Goal: Transaction & Acquisition: Purchase product/service

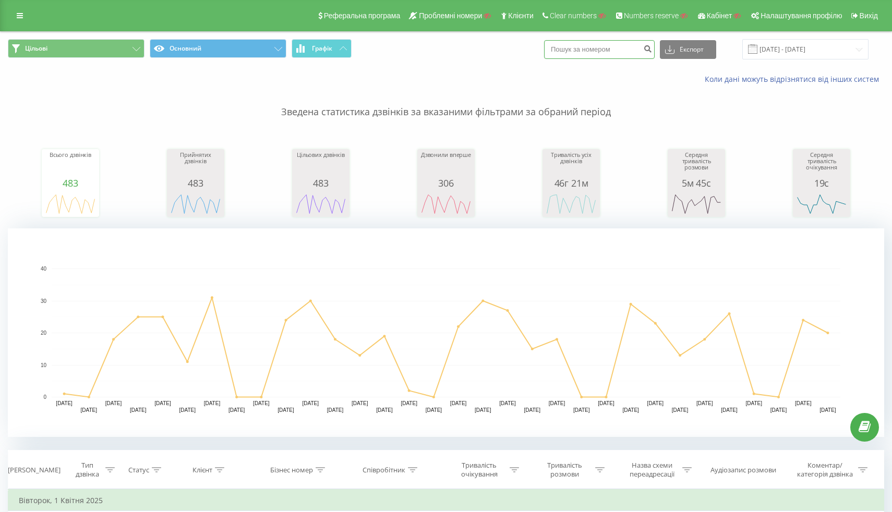
click at [632, 56] on input at bounding box center [599, 49] width 111 height 19
click at [16, 23] on div "Реферальна програма Проблемні номери Клієнти Clear numbers Numbers reserve Кабі…" at bounding box center [446, 15] width 892 height 31
click at [20, 18] on icon at bounding box center [20, 15] width 6 height 7
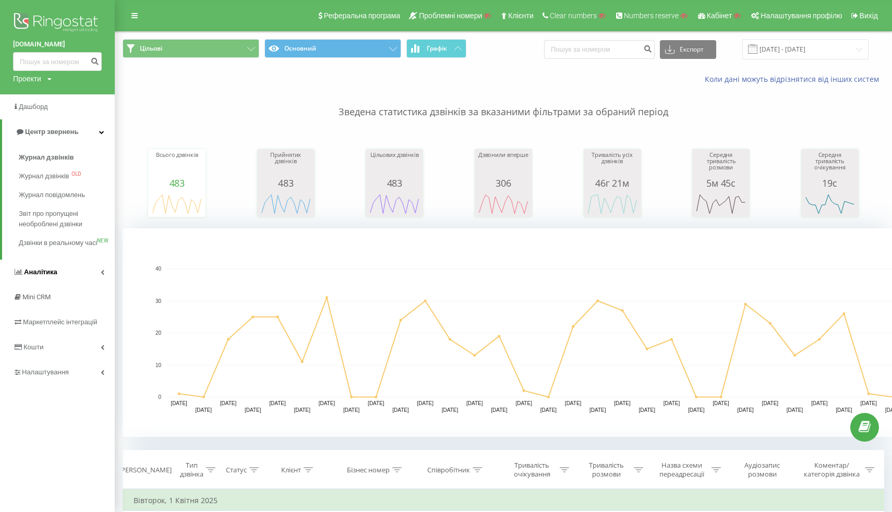
click at [33, 274] on link "Аналiтика" at bounding box center [57, 272] width 115 height 25
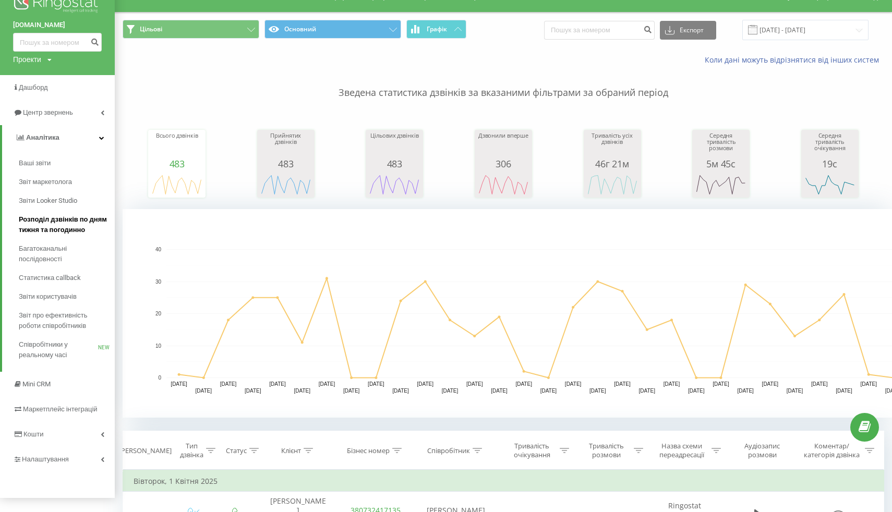
scroll to position [161, 0]
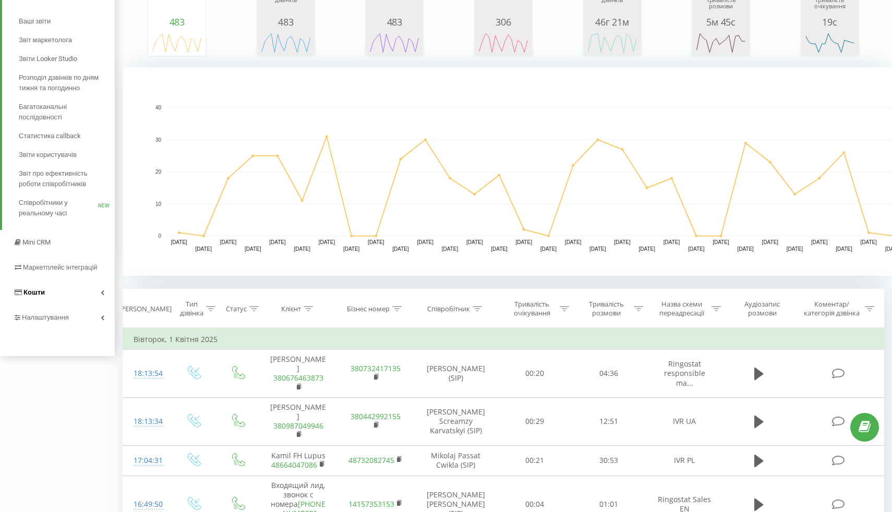
click at [50, 294] on link "Кошти" at bounding box center [57, 292] width 115 height 25
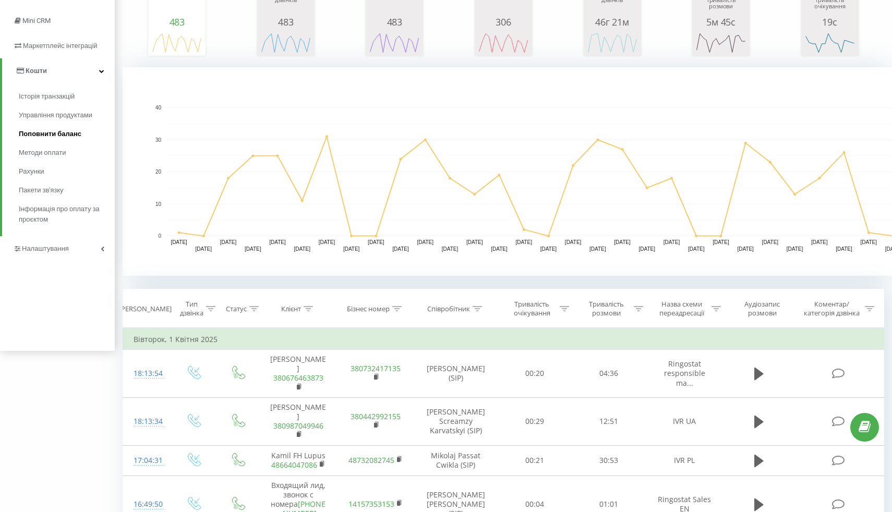
click at [52, 129] on link "Поповнити баланс" at bounding box center [67, 134] width 96 height 19
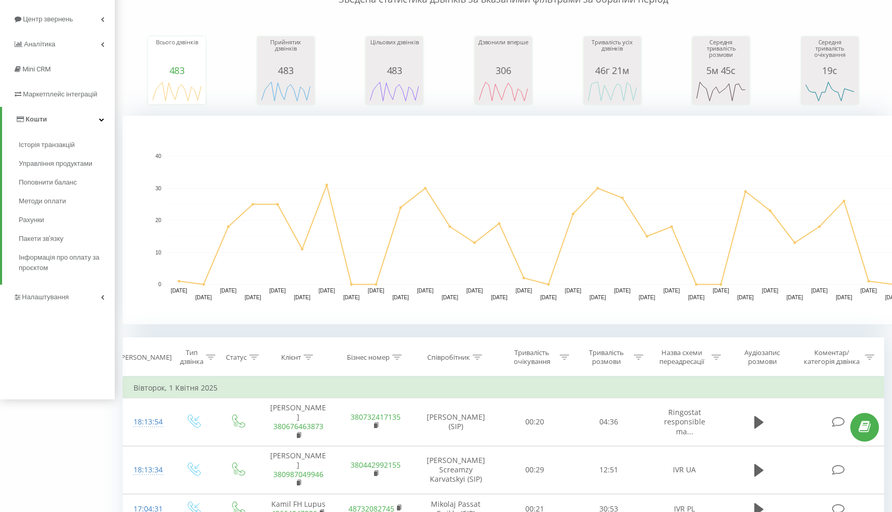
scroll to position [144, 0]
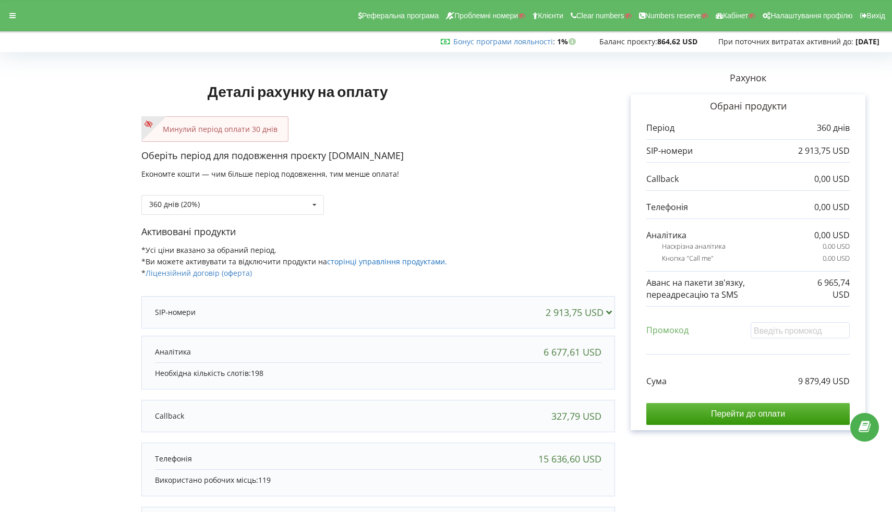
scroll to position [94, 0]
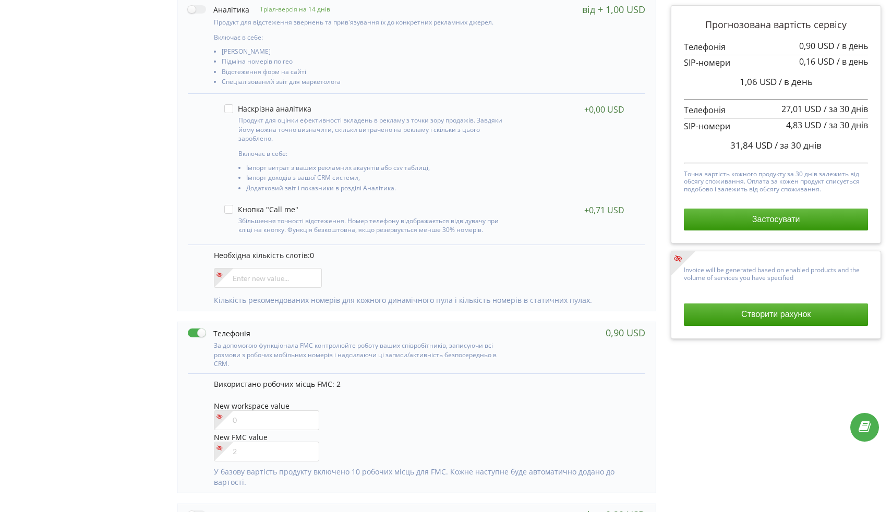
scroll to position [202, 0]
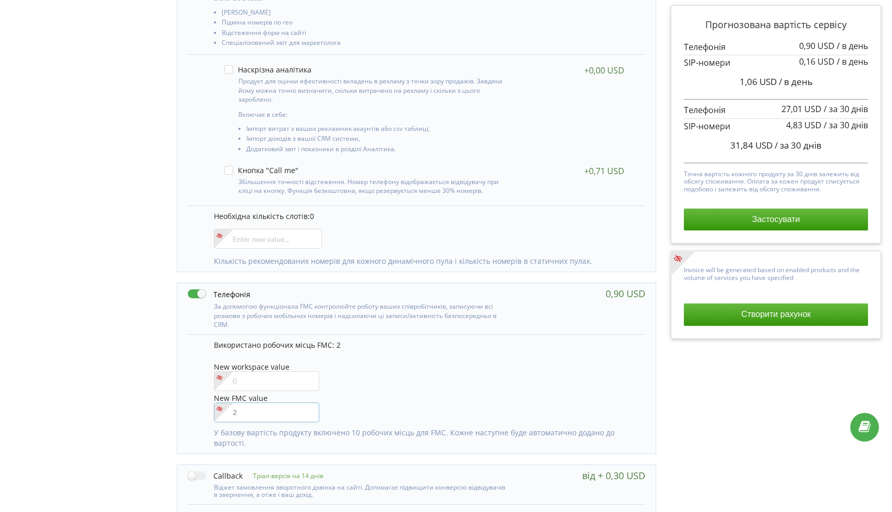
click at [241, 414] on input"] "number" at bounding box center [266, 413] width 105 height 20
click at [277, 416] on input"] "number" at bounding box center [266, 413] width 105 height 20
click at [308, 409] on input"] "1" at bounding box center [266, 413] width 105 height 20
click at [308, 409] on input"] "2" at bounding box center [266, 413] width 105 height 20
click at [308, 409] on input"] "3" at bounding box center [266, 413] width 105 height 20
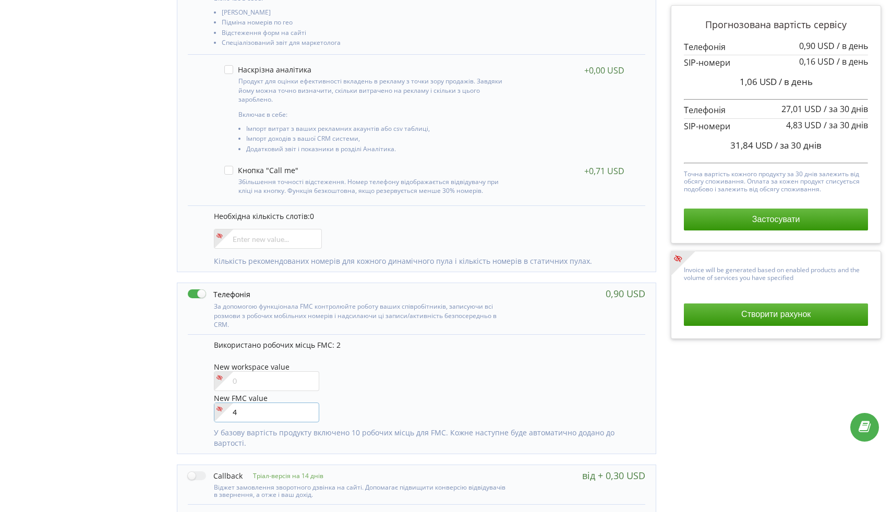
click at [308, 409] on input"] "4" at bounding box center [266, 413] width 105 height 20
click at [308, 409] on input"] "5" at bounding box center [266, 413] width 105 height 20
click at [308, 409] on input"] "6" at bounding box center [266, 413] width 105 height 20
click at [308, 409] on input"] "7" at bounding box center [266, 413] width 105 height 20
click at [308, 409] on input"] "8" at bounding box center [266, 413] width 105 height 20
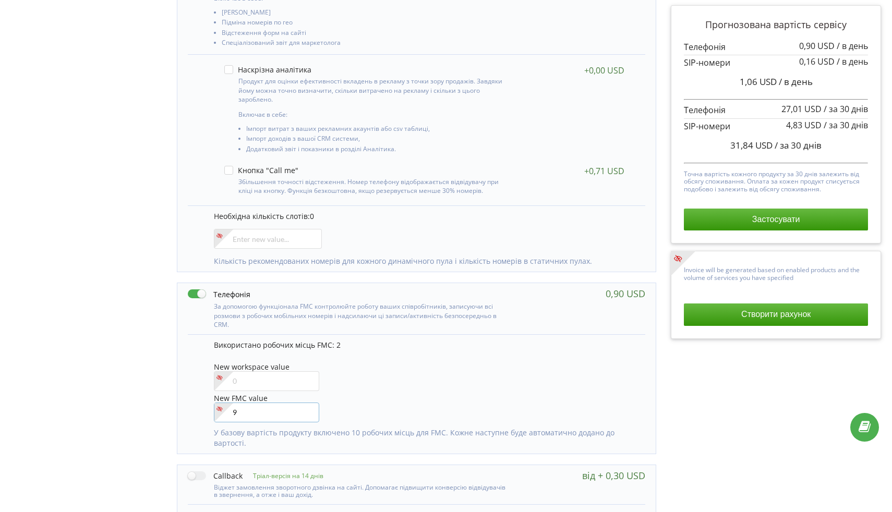
click at [308, 409] on input"] "9" at bounding box center [266, 413] width 105 height 20
click at [308, 409] on input"] "10" at bounding box center [266, 413] width 105 height 20
click at [308, 409] on input"] "11" at bounding box center [266, 413] width 105 height 20
click at [308, 409] on input"] "12" at bounding box center [266, 413] width 105 height 20
click at [308, 409] on input"] "13" at bounding box center [266, 413] width 105 height 20
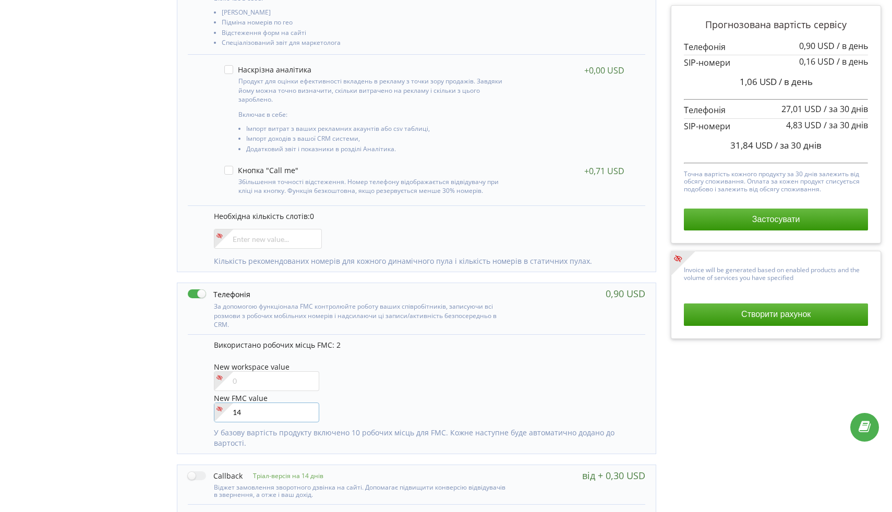
click at [308, 409] on input"] "14" at bounding box center [266, 413] width 105 height 20
click at [308, 409] on input"] "15" at bounding box center [266, 413] width 105 height 20
type input"] "16"
click at [308, 409] on input"] "16" at bounding box center [266, 413] width 105 height 20
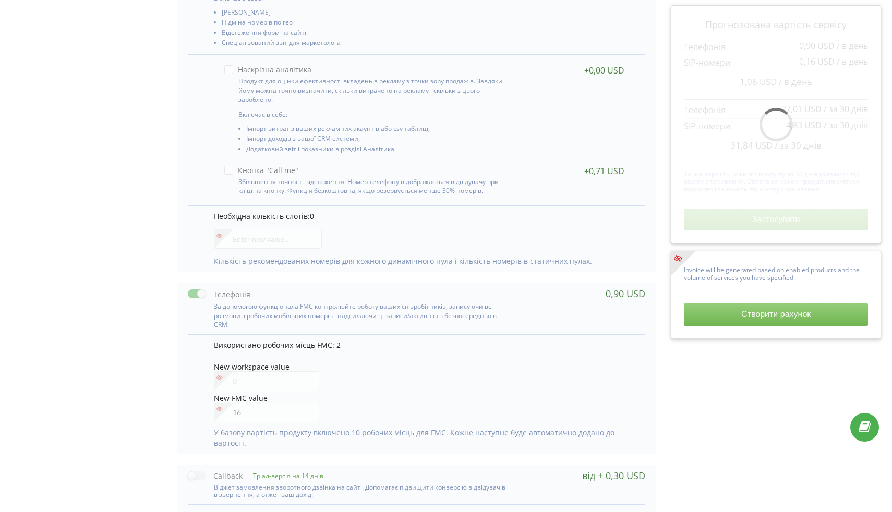
click at [386, 391] on div "New workspace value" at bounding box center [424, 378] width 421 height 30
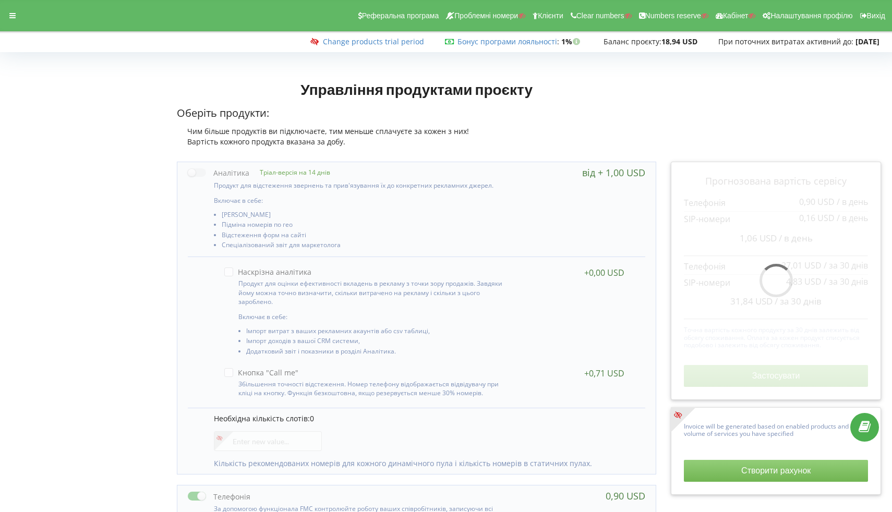
scroll to position [323, 0]
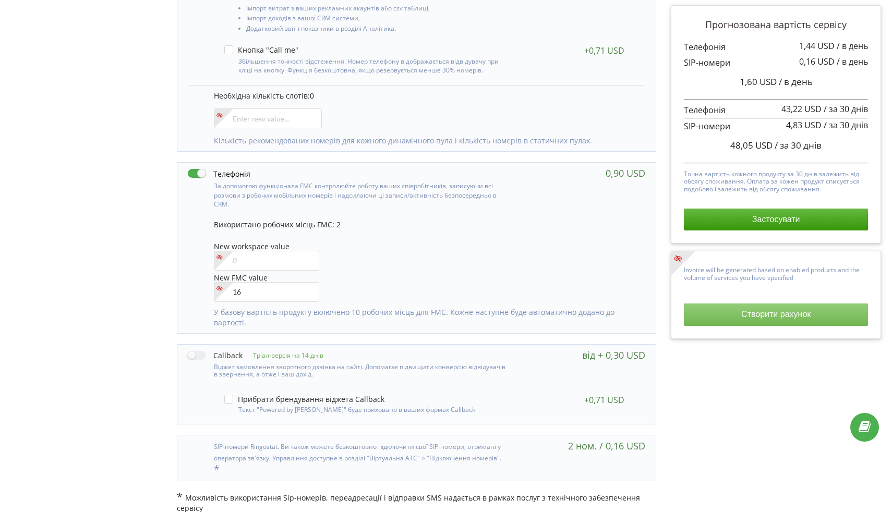
click at [722, 319] on button "Створити рахунок" at bounding box center [776, 315] width 184 height 22
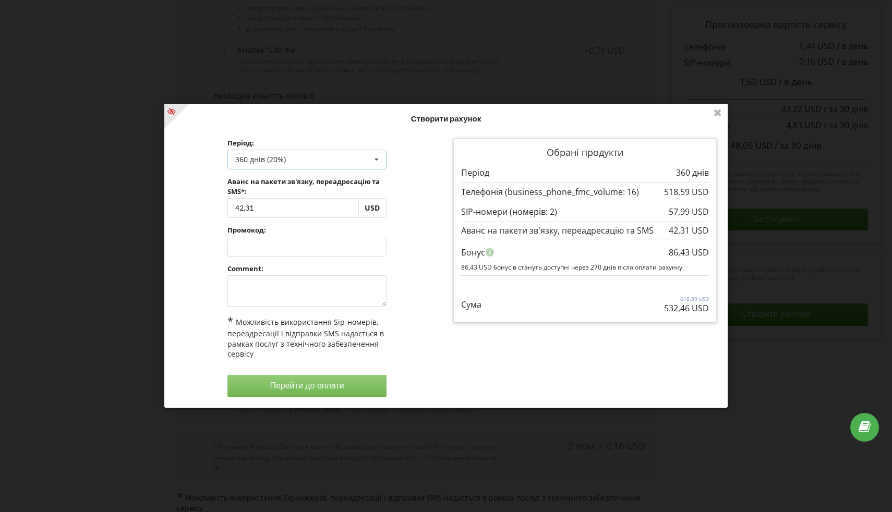
click at [293, 161] on div "360 днів (20%) Поповнити баланс без подовження 30 днів 90 днів" at bounding box center [306, 160] width 159 height 20
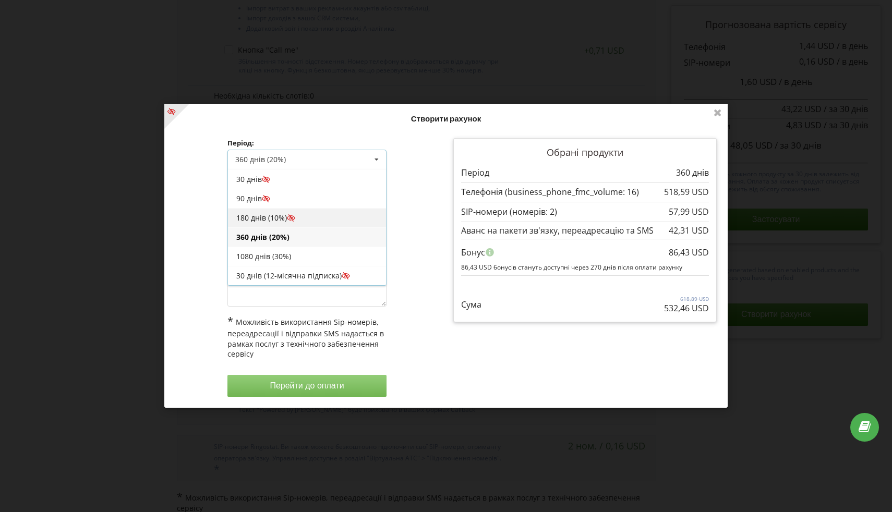
click at [282, 213] on div "180 днів (10%)" at bounding box center [307, 218] width 158 height 19
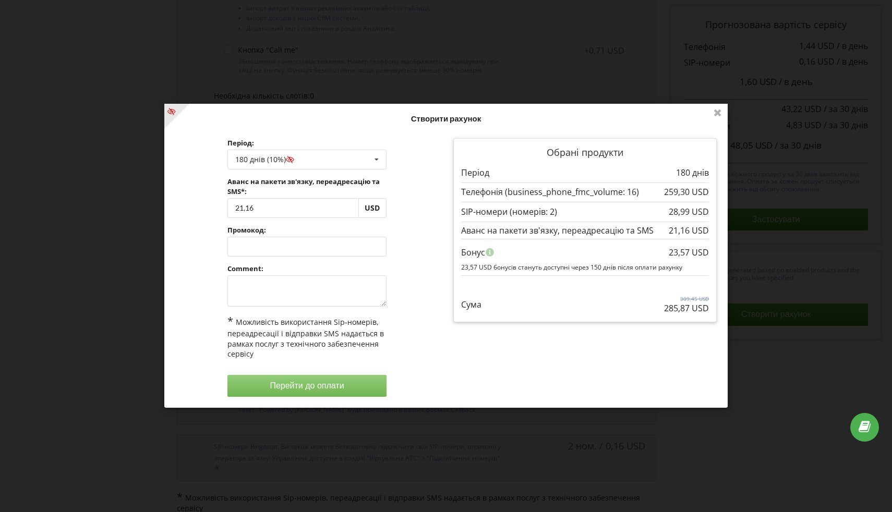
click at [277, 211] on div "Обробка..." at bounding box center [446, 256] width 564 height 304
click at [277, 211] on input "21,16" at bounding box center [292, 208] width 131 height 20
type input "2"
type input "1409"
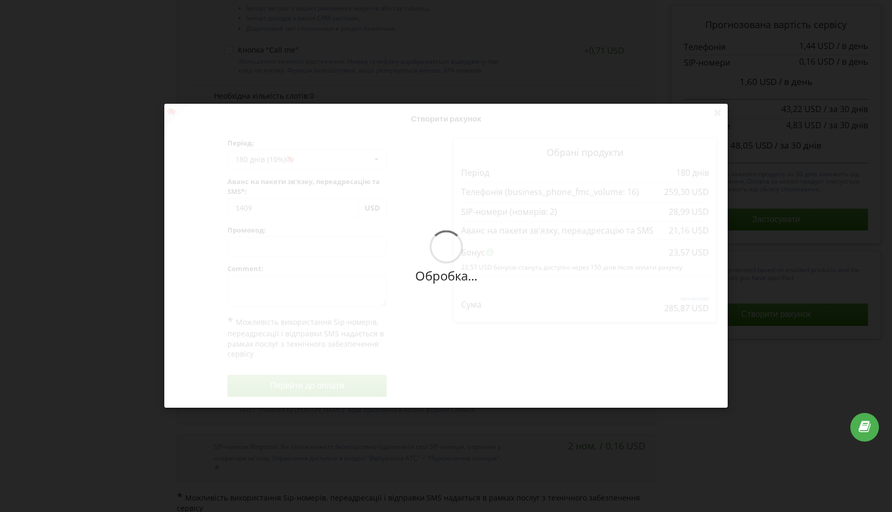
click at [414, 170] on div "Обробка... Створити рахунок Період: 180 днів (10%) Поповнити баланс без подовже…" at bounding box center [446, 256] width 564 height 304
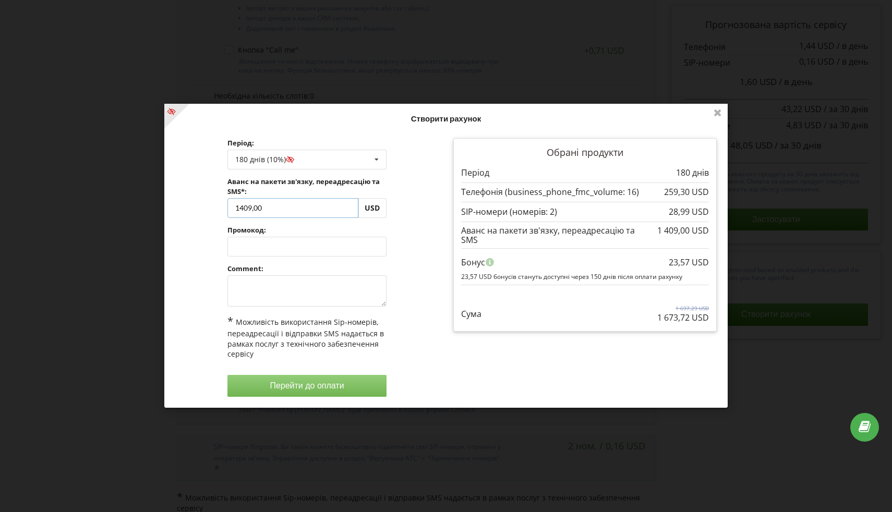
click at [249, 210] on input "1409,00" at bounding box center [292, 208] width 131 height 20
type input "1429,00"
click at [430, 227] on div "Обробка... Створити рахунок Період: 180 днів (10%) Поповнити баланс без подовже…" at bounding box center [446, 256] width 564 height 304
click at [253, 210] on input "1429,00" at bounding box center [292, 208] width 131 height 20
type input "1436"
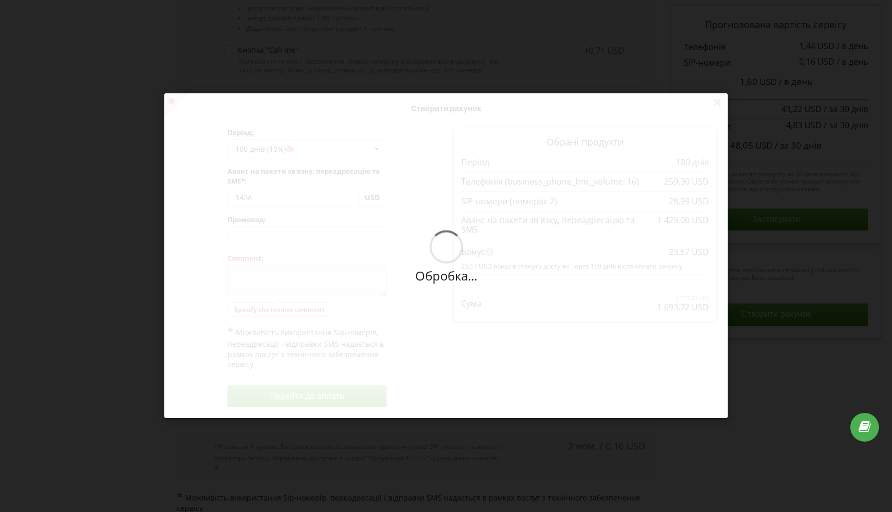
click at [404, 304] on div "Обробка... Створити рахунок Період: 180 днів (10%) Поповнити баланс без подовже…" at bounding box center [446, 255] width 564 height 325
click at [342, 295] on div "Обробка..." at bounding box center [446, 255] width 564 height 325
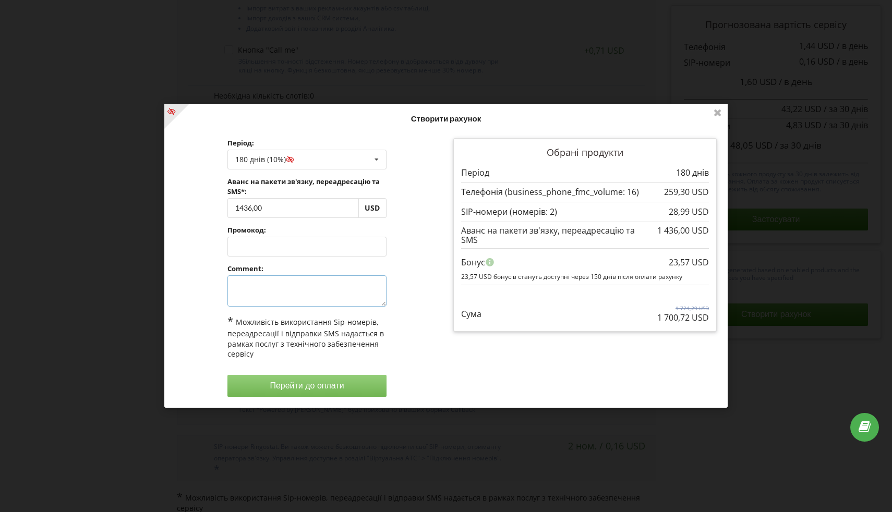
click at [342, 295] on textarea at bounding box center [306, 291] width 159 height 31
type textarea "-"
click at [425, 320] on div "Період: 180 днів (10%) Поповнити баланс без подовження 30 днів -" at bounding box center [307, 267] width 278 height 273
click at [330, 390] on button "Перейти до оплати" at bounding box center [306, 386] width 159 height 22
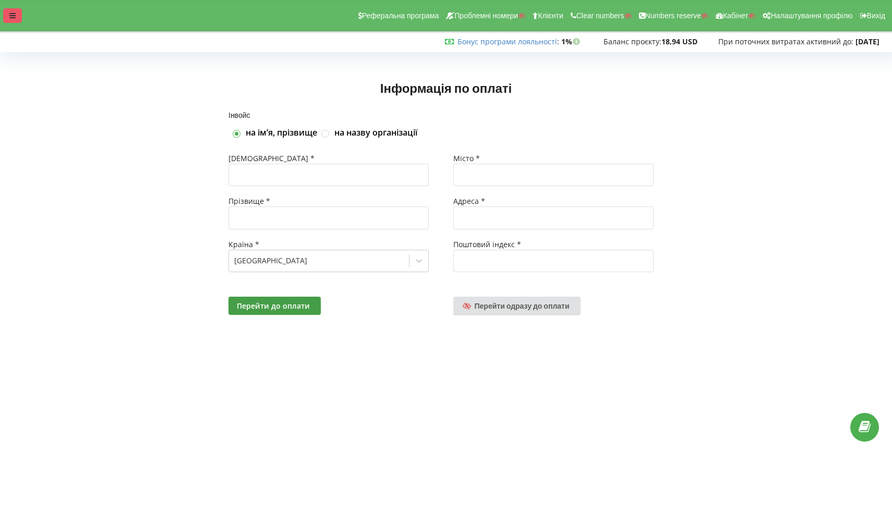
click at [17, 20] on div at bounding box center [12, 15] width 19 height 15
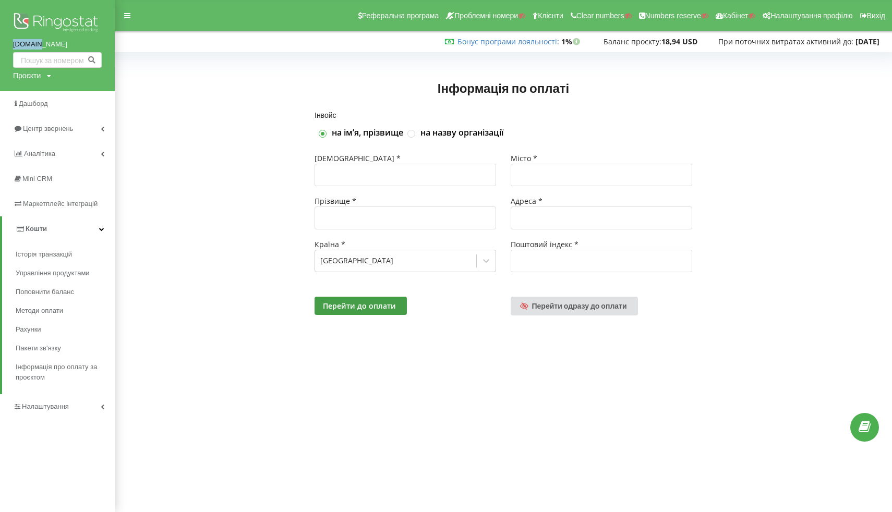
drag, startPoint x: 4, startPoint y: 45, endPoint x: 44, endPoint y: 44, distance: 40.7
click at [44, 44] on div "kmbs.ua Проєкти Пошук" at bounding box center [57, 45] width 115 height 91
copy link "[DOMAIN_NAME]"
click at [63, 228] on link "Кошти" at bounding box center [58, 229] width 113 height 25
click at [63, 226] on link "Кошти" at bounding box center [57, 229] width 115 height 25
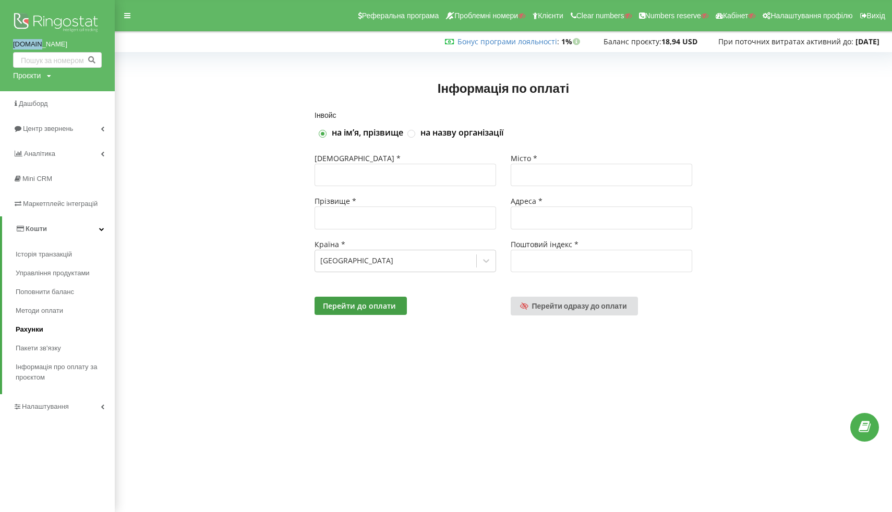
click at [34, 329] on span "Рахунки" at bounding box center [30, 330] width 28 height 10
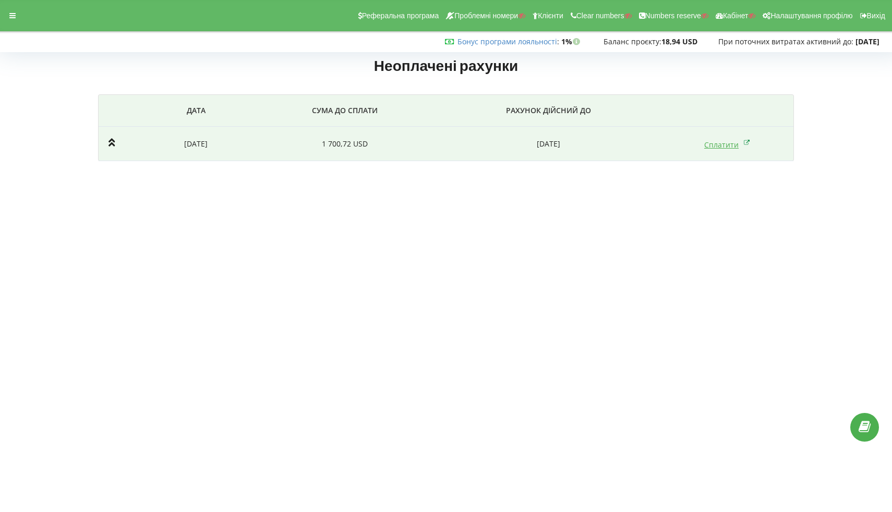
click at [747, 141] on icon at bounding box center [747, 142] width 6 height 10
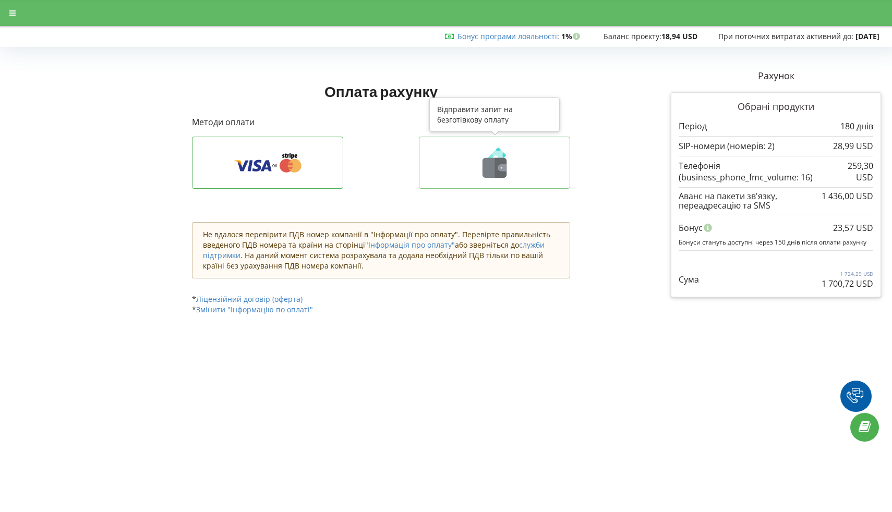
click at [490, 166] on icon at bounding box center [495, 168] width 24 height 20
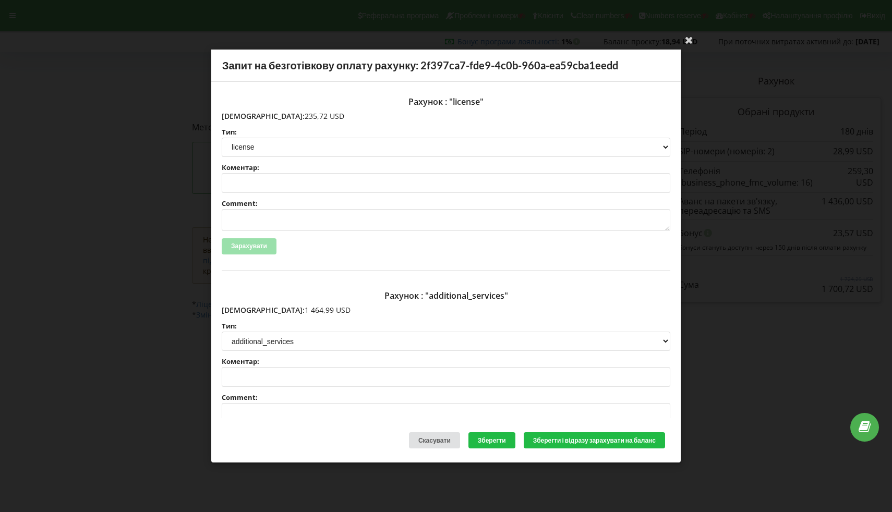
drag, startPoint x: 244, startPoint y: 115, endPoint x: 328, endPoint y: 112, distance: 83.5
click at [327, 113] on p "Сума: 235,72 USD" at bounding box center [446, 116] width 449 height 10
copy p "235,72 USD"
drag, startPoint x: 293, startPoint y: 305, endPoint x: 275, endPoint y: 305, distance: 17.7
click at [270, 306] on div "Рахунок : "additional_services" Сума: 1 464,99 USD Тип: license license_expansi…" at bounding box center [446, 375] width 449 height 178
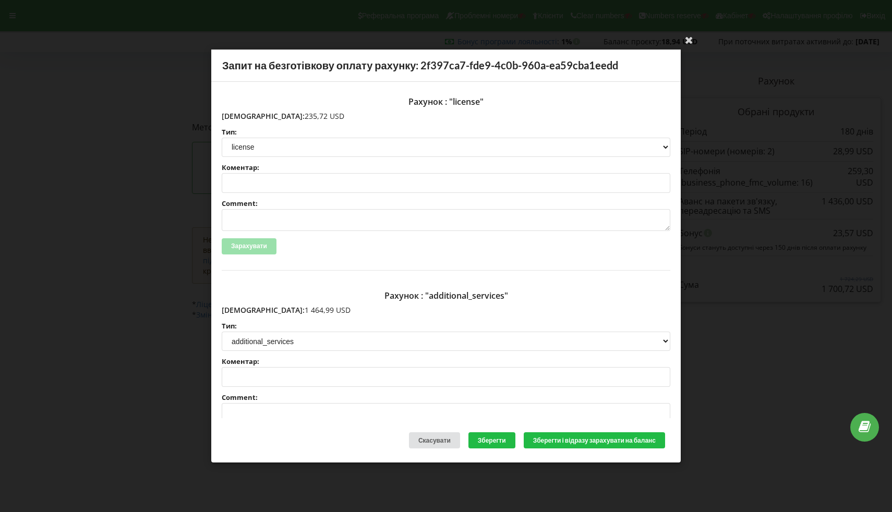
click at [275, 305] on p "Сума: 1 464,99 USD" at bounding box center [446, 310] width 449 height 10
drag, startPoint x: 245, startPoint y: 310, endPoint x: 306, endPoint y: 310, distance: 61.1
click at [306, 310] on p "Сума: 1 464,99 USD" at bounding box center [446, 310] width 449 height 10
copy p "1 464,99 USD"
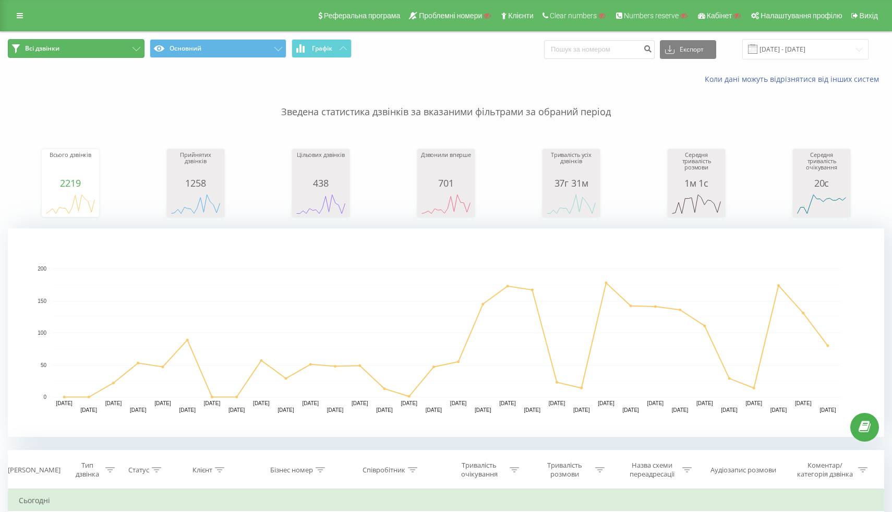
click at [98, 50] on button "Всі дзвінки" at bounding box center [76, 48] width 137 height 19
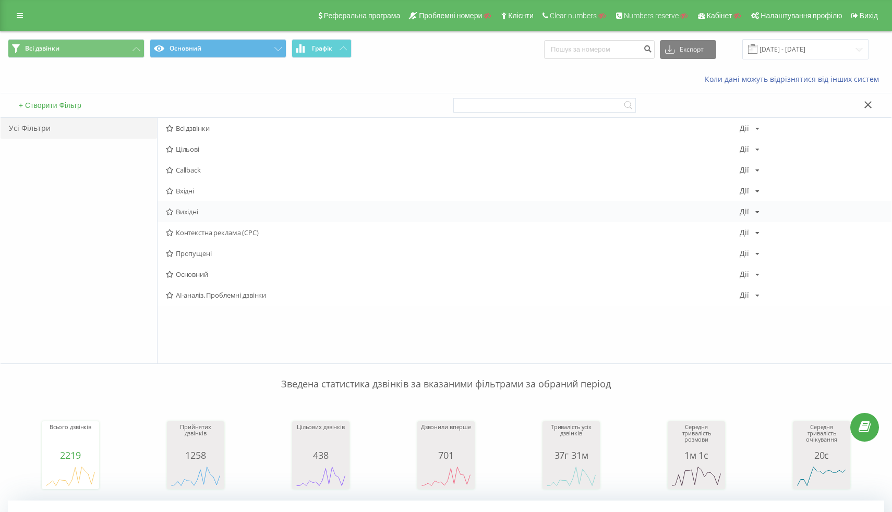
click at [182, 211] on span "Вихідні" at bounding box center [453, 211] width 574 height 7
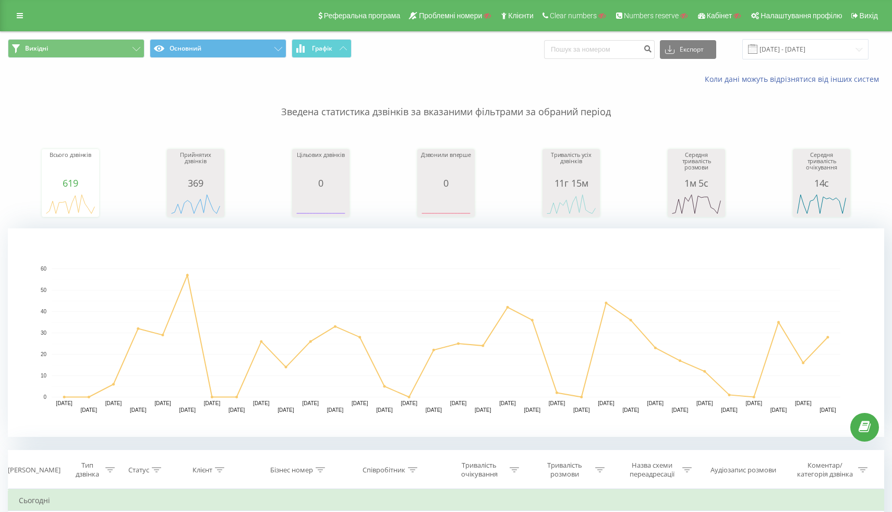
click at [19, 30] on div "Реферальна програма Проблемні номери Клієнти Clear numbers Numbers reserve Кабі…" at bounding box center [446, 15] width 892 height 31
click at [22, 20] on link at bounding box center [19, 15] width 19 height 15
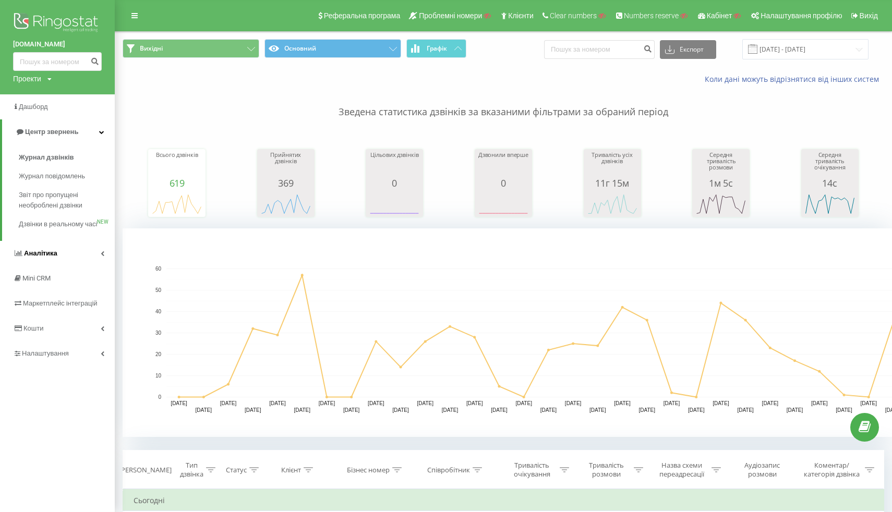
click at [59, 265] on link "Аналiтика" at bounding box center [57, 253] width 115 height 25
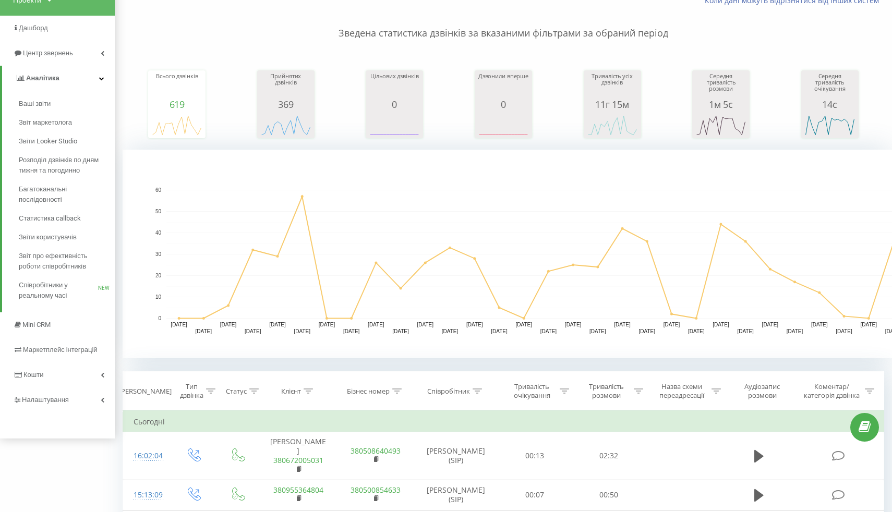
scroll to position [89, 0]
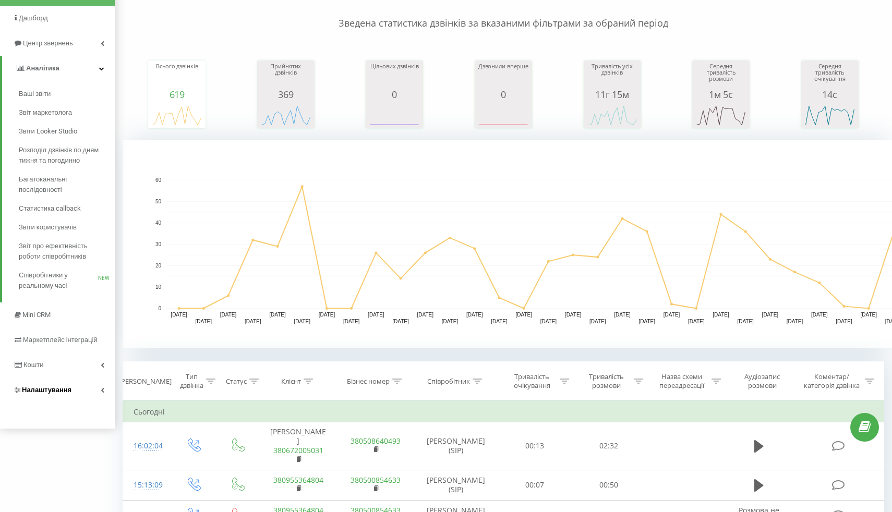
click at [53, 391] on span "Налаштування" at bounding box center [47, 390] width 50 height 8
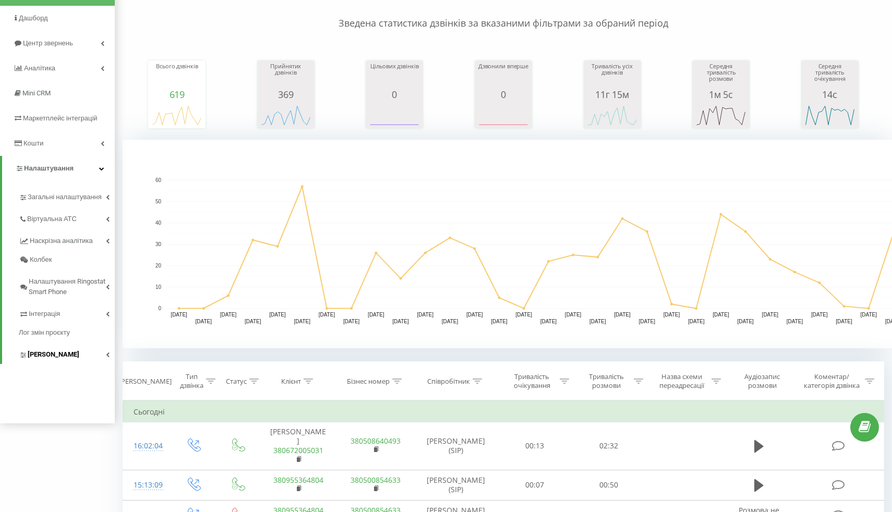
click at [50, 357] on span "Коллтрекінг" at bounding box center [54, 355] width 52 height 10
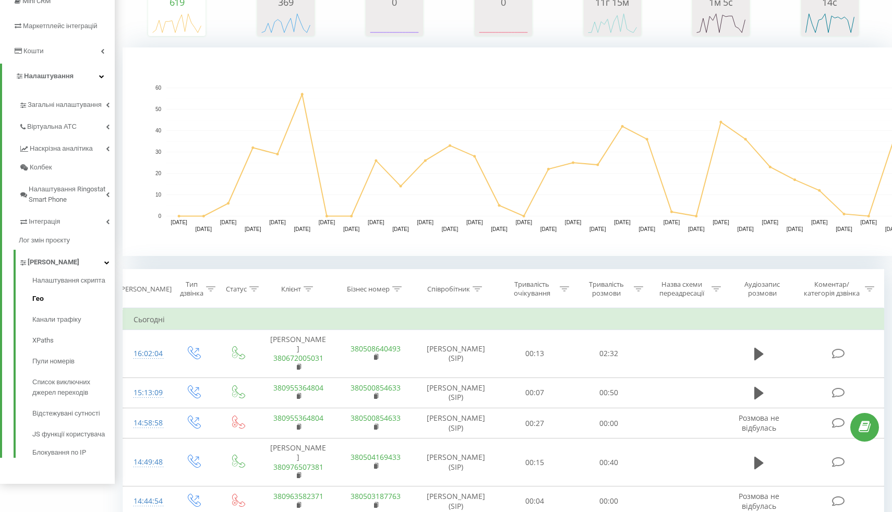
scroll to position [185, 0]
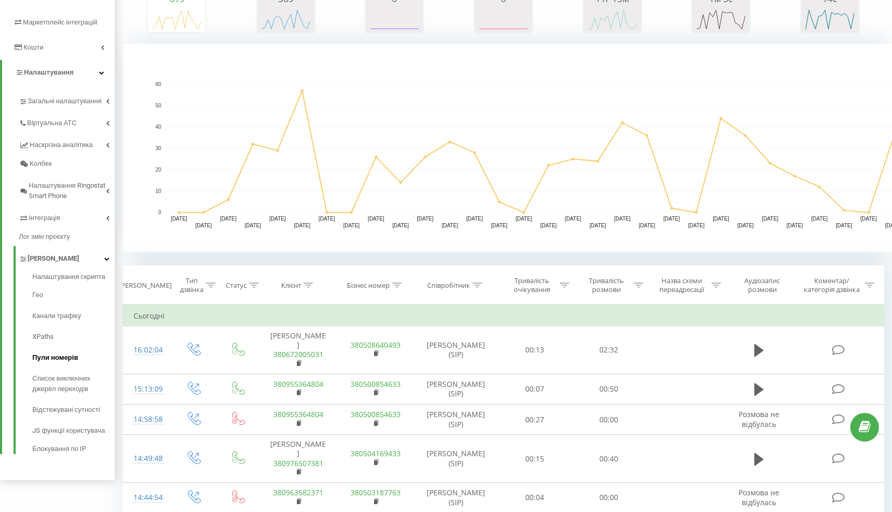
click at [58, 356] on span "Пули номерів" at bounding box center [55, 358] width 46 height 10
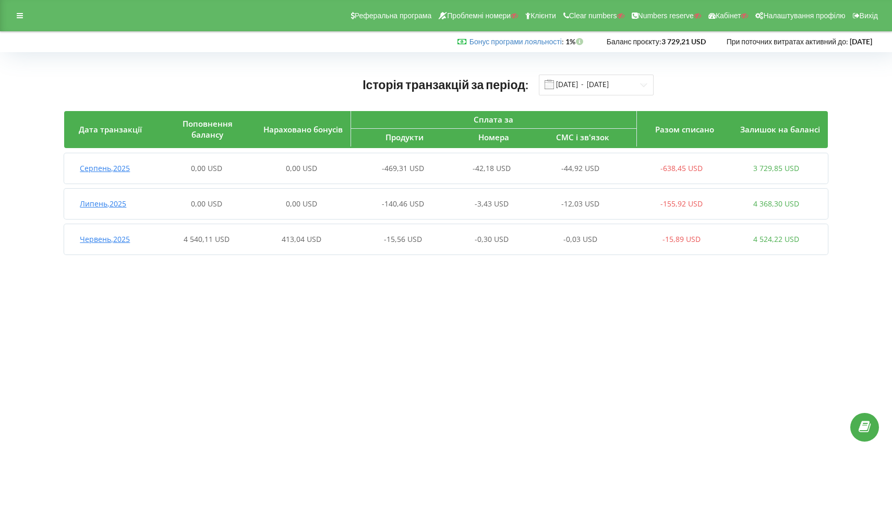
click at [391, 170] on span "-469,31 USD" at bounding box center [403, 168] width 42 height 10
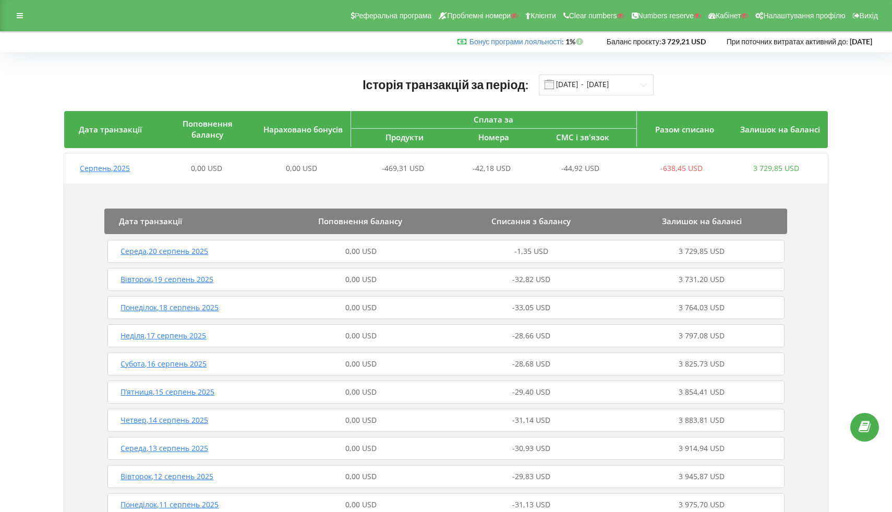
click at [403, 141] on span "Продукти" at bounding box center [405, 137] width 38 height 10
click at [402, 168] on span "-469,31 USD" at bounding box center [403, 168] width 42 height 10
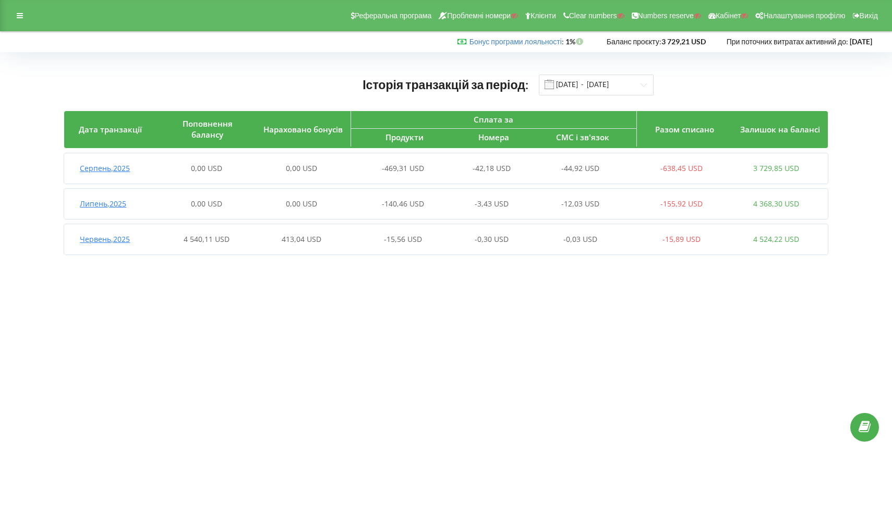
click at [401, 168] on span "-469,31 USD" at bounding box center [403, 168] width 42 height 10
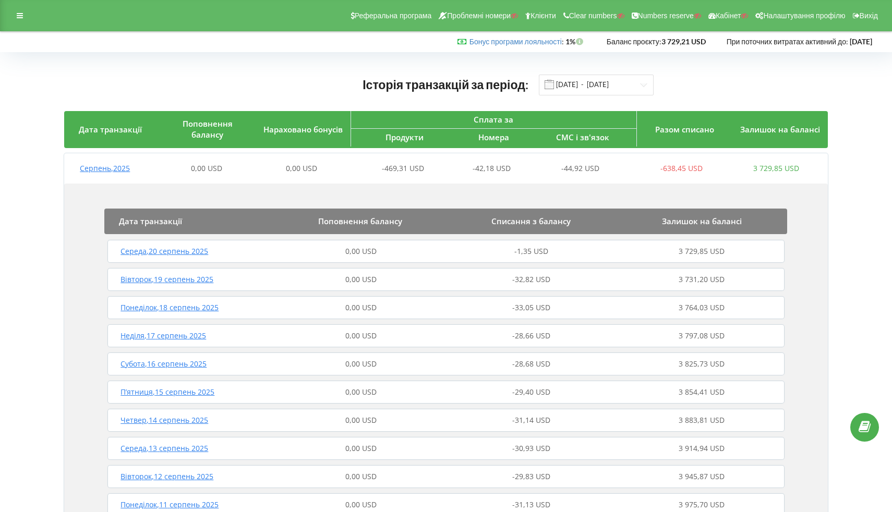
click at [396, 178] on div "Серпень , 2025 0,00 USD 0,00 USD -469,31 USD -42,18 USD -44,92 USD -638,45 USD …" at bounding box center [444, 168] width 760 height 25
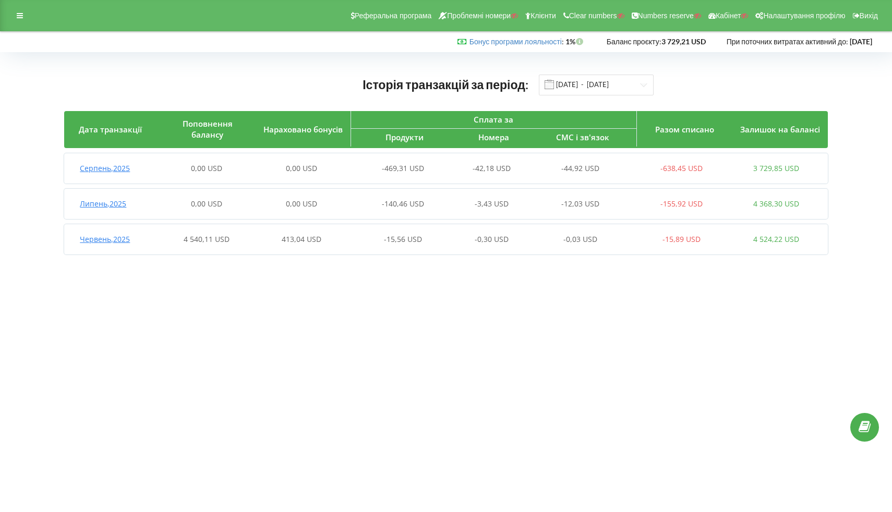
click at [395, 178] on div "Серпень , 2025 0,00 USD 0,00 USD -469,31 USD -42,18 USD -44,92 USD -638,45 USD …" at bounding box center [444, 168] width 760 height 25
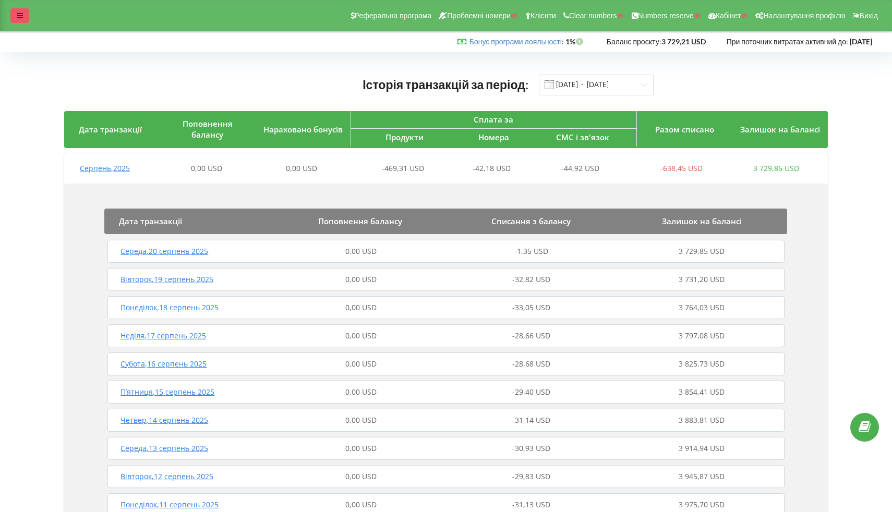
click at [18, 13] on icon at bounding box center [20, 15] width 6 height 7
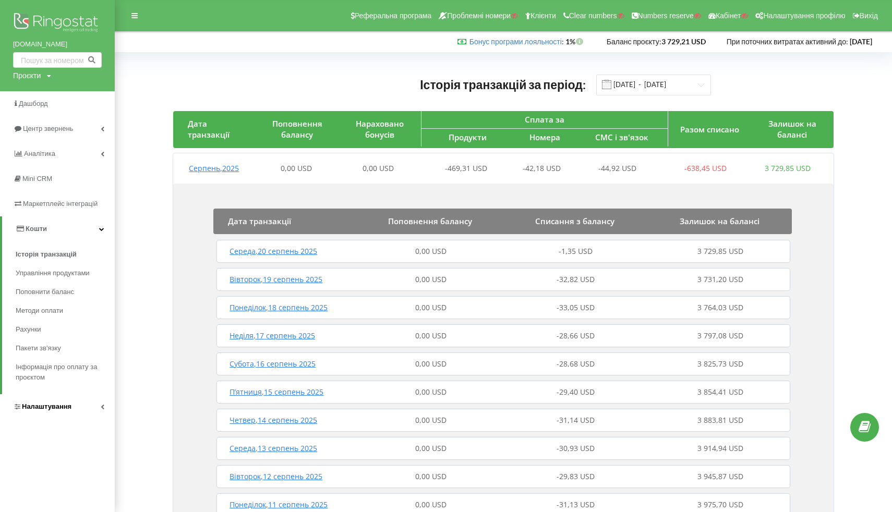
click at [36, 410] on span "Налаштування" at bounding box center [47, 407] width 50 height 8
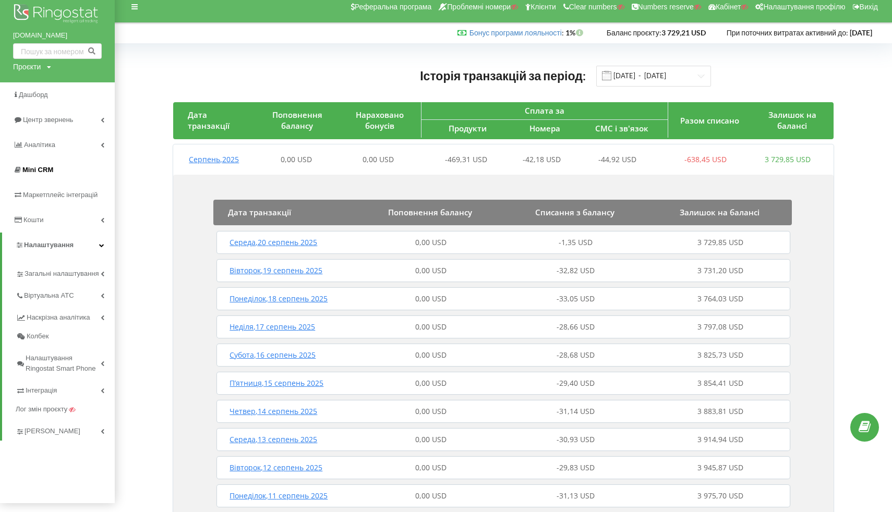
scroll to position [19, 0]
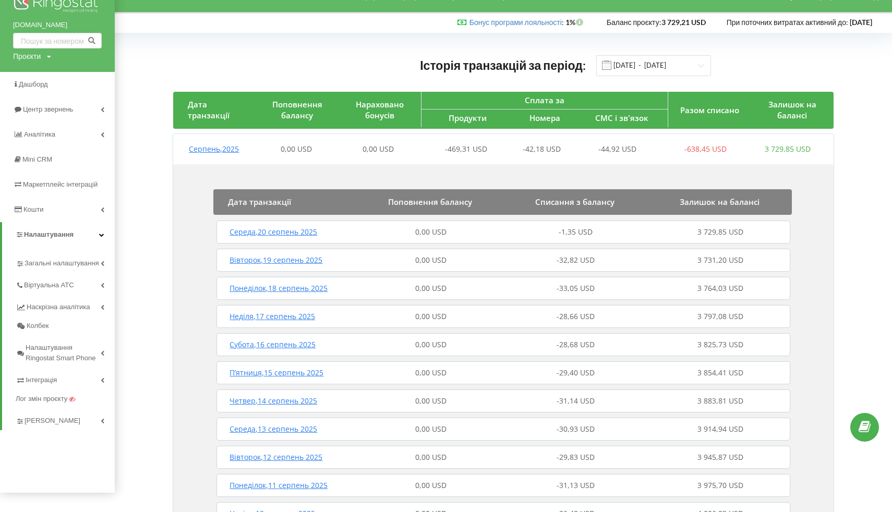
click at [462, 153] on span "-469,31 USD" at bounding box center [466, 149] width 42 height 10
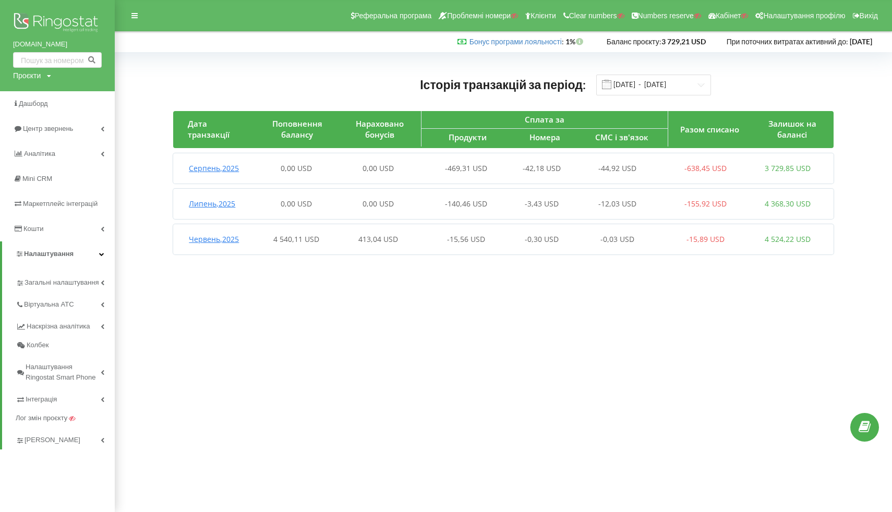
scroll to position [0, 0]
click at [458, 167] on span "-469,31 USD" at bounding box center [466, 168] width 42 height 10
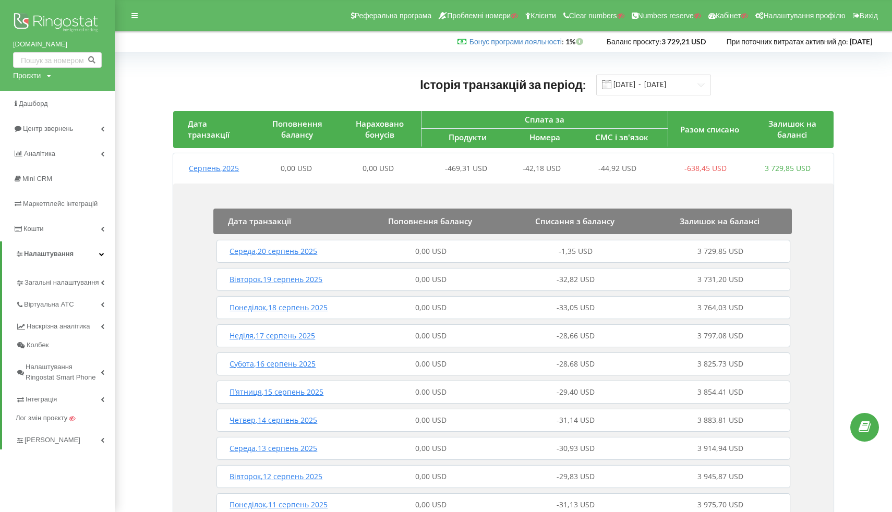
click at [467, 135] on span "Продукти" at bounding box center [468, 137] width 38 height 10
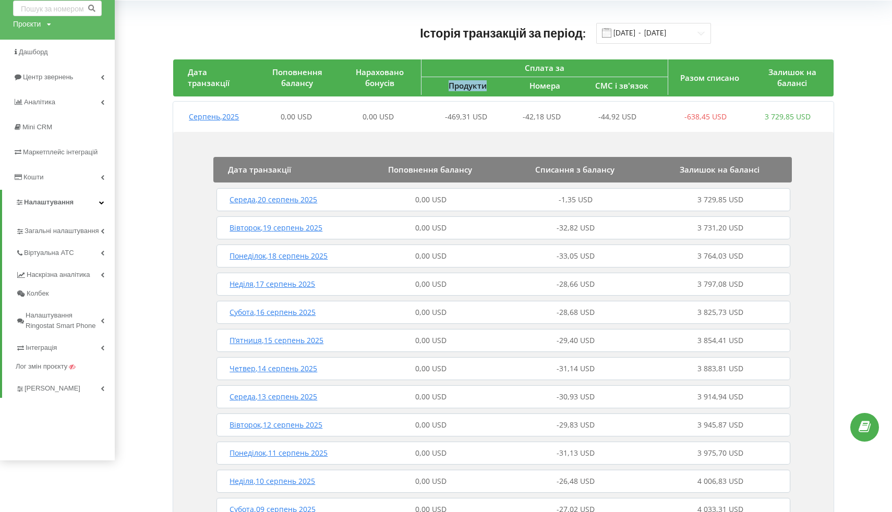
scroll to position [62, 0]
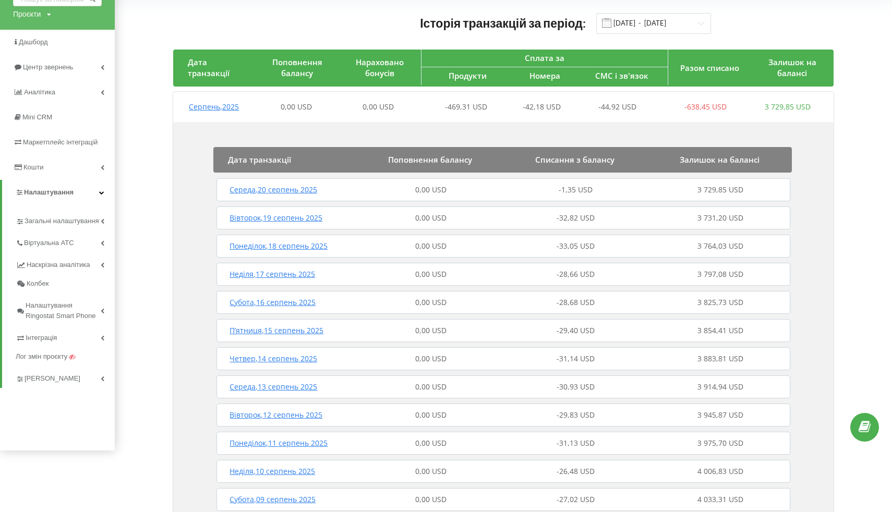
click at [771, 106] on span "3 729,85 USD" at bounding box center [788, 107] width 46 height 10
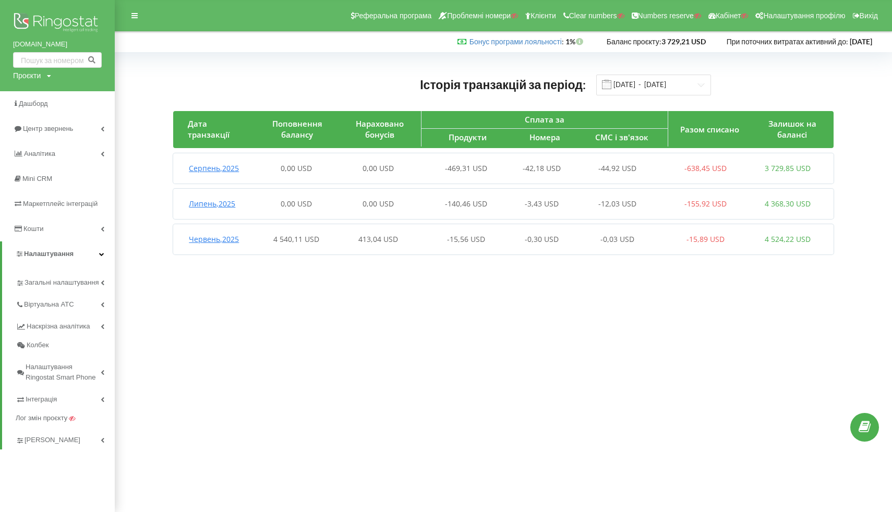
scroll to position [0, 0]
click at [466, 171] on span "-469,31 USD" at bounding box center [466, 168] width 42 height 10
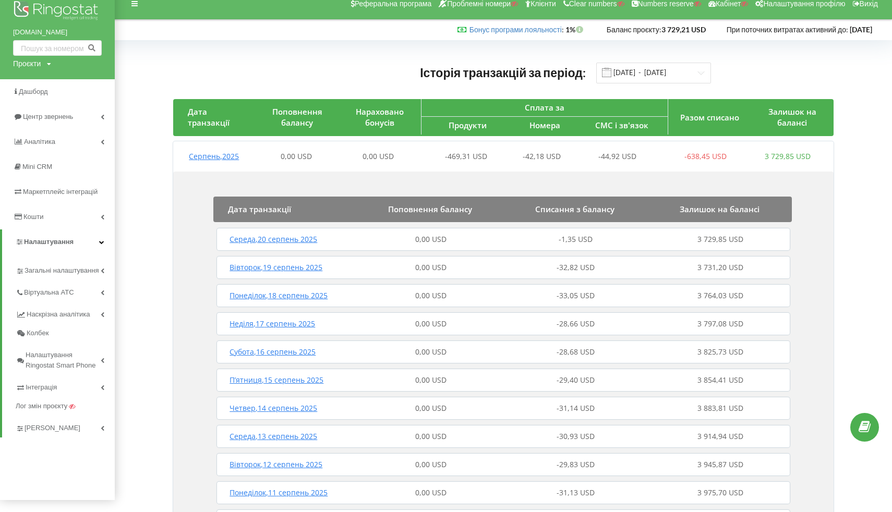
scroll to position [7, 0]
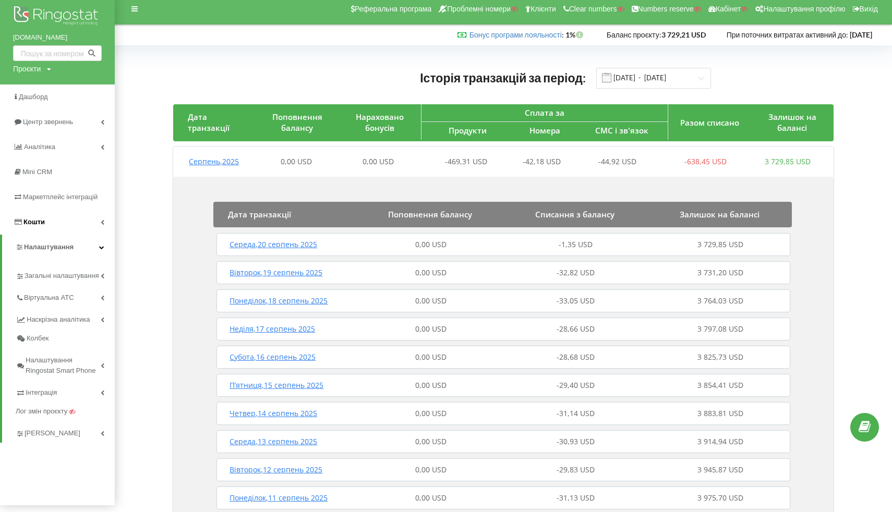
click at [58, 220] on link "Кошти" at bounding box center [57, 222] width 115 height 25
click at [58, 220] on link "Кошти" at bounding box center [58, 222] width 113 height 25
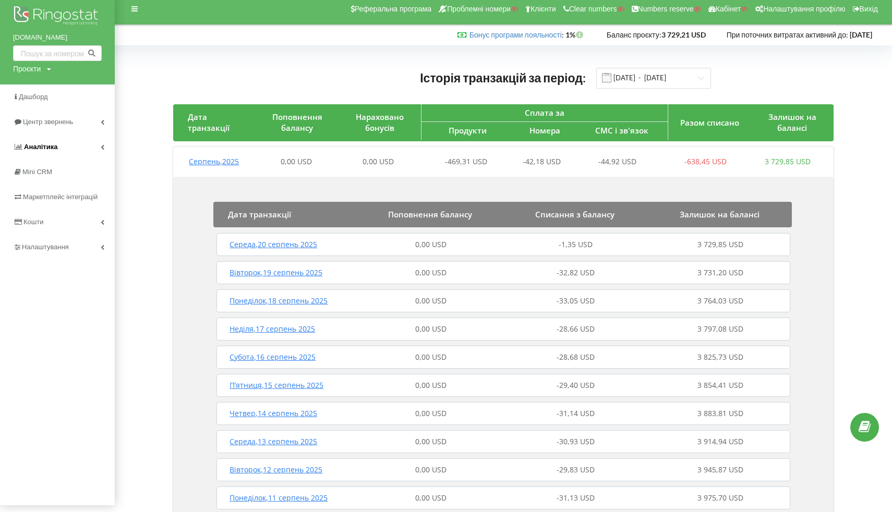
click at [51, 145] on span "Аналiтика" at bounding box center [40, 147] width 33 height 8
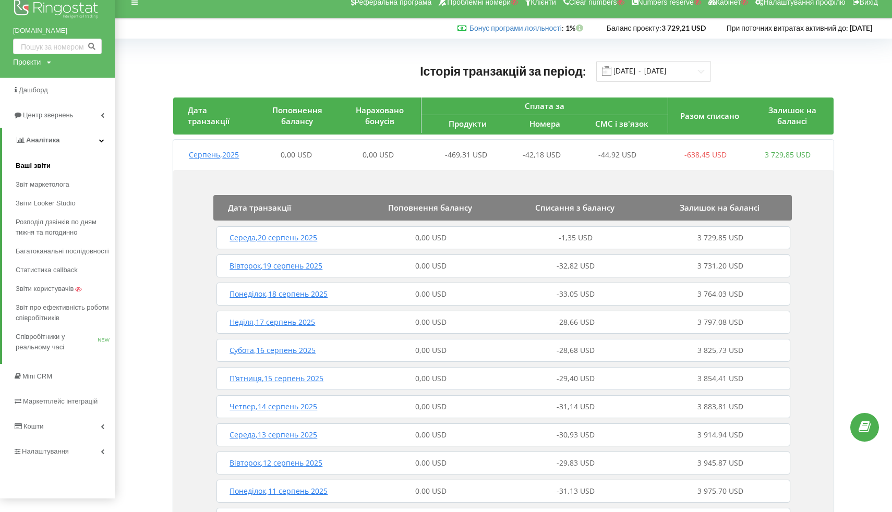
scroll to position [13, 0]
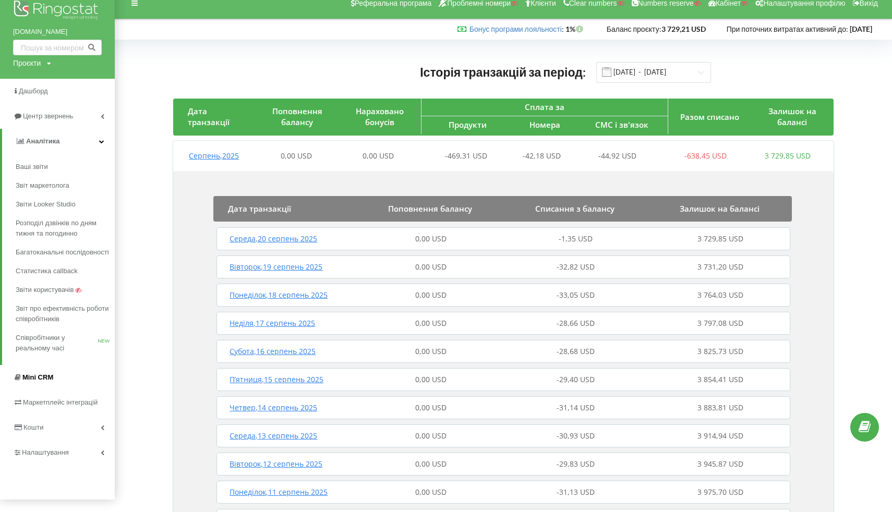
click at [70, 390] on link "Mini CRM" at bounding box center [57, 377] width 115 height 25
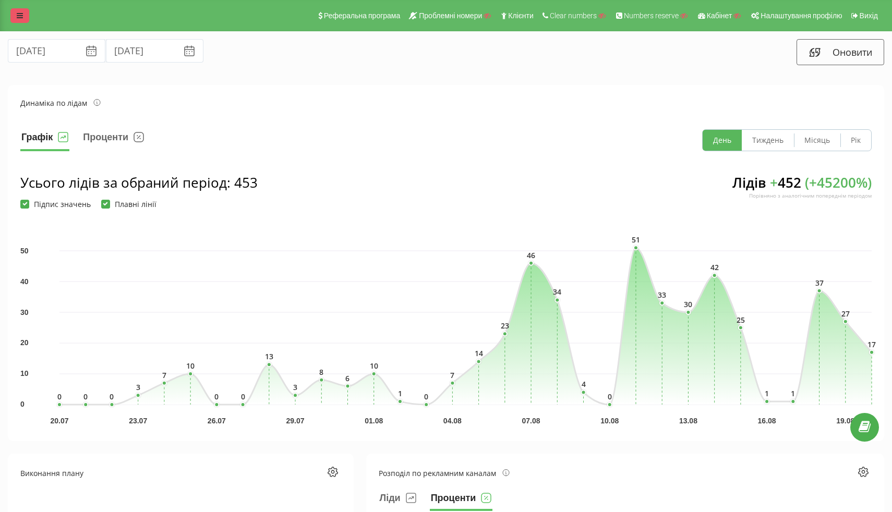
click at [21, 10] on link at bounding box center [19, 15] width 19 height 15
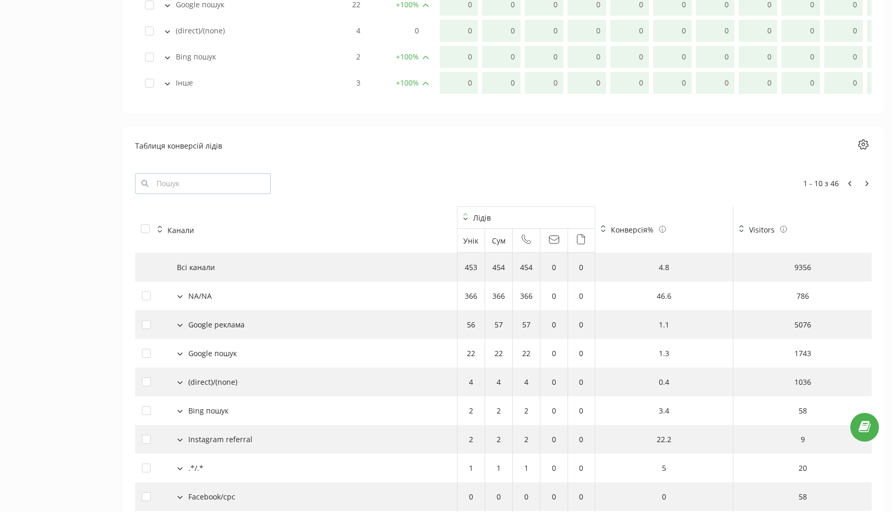
scroll to position [1108, 0]
